Goal: Task Accomplishment & Management: Manage account settings

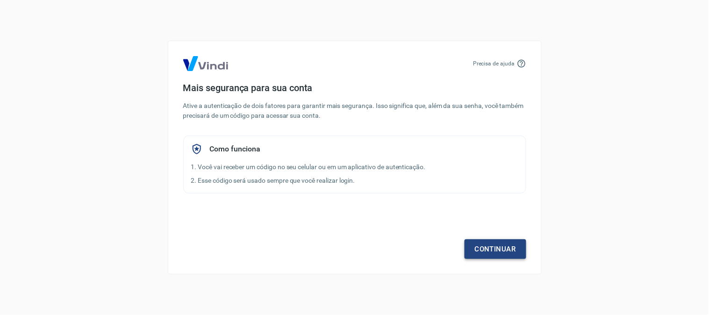
click at [482, 254] on link "Continuar" at bounding box center [496, 249] width 62 height 20
